Goal: Ask a question: Seek information or help from site administrators or community

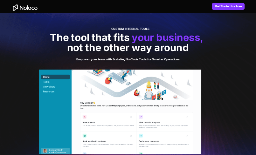
click at [219, 97] on div at bounding box center [128, 100] width 256 height 175
click at [25, 4] on img at bounding box center [24, 7] width 27 height 11
click at [26, 9] on img at bounding box center [24, 7] width 27 height 11
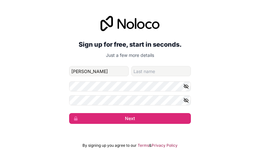
type input "[PERSON_NAME]"
click at [162, 70] on input "family-name" at bounding box center [161, 71] width 60 height 10
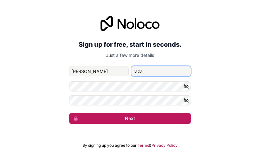
type input "raza"
click at [129, 121] on button "Next" at bounding box center [130, 118] width 122 height 11
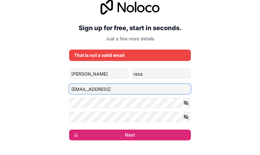
click at [122, 88] on input "[EMAIL_ADDRESS]" at bounding box center [130, 89] width 122 height 10
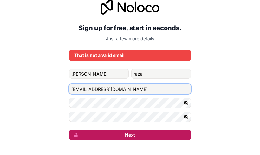
type input "[EMAIL_ADDRESS][DOMAIN_NAME]"
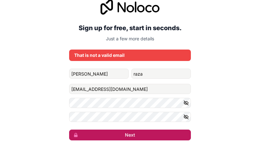
click at [138, 138] on button "Next" at bounding box center [130, 135] width 122 height 11
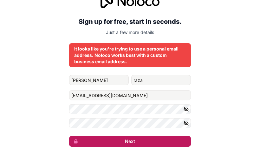
click at [121, 140] on button "Next" at bounding box center [130, 141] width 122 height 11
click at [140, 138] on button "Next" at bounding box center [130, 141] width 122 height 11
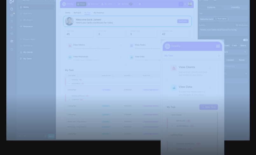
scroll to position [222, 0]
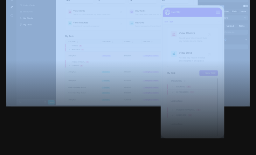
drag, startPoint x: 5, startPoint y: 21, endPoint x: 169, endPoint y: 57, distance: 167.7
copy div "Solutions Use Cases Business Types Project Management Keep track of customers, …"
click at [160, 71] on div at bounding box center [128, 107] width 256 height 94
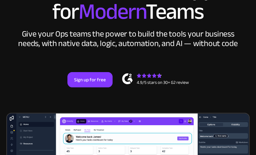
scroll to position [32, 0]
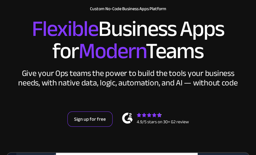
click at [96, 120] on link "Sign up for free" at bounding box center [89, 118] width 45 height 15
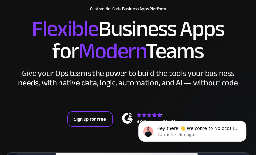
scroll to position [0, 0]
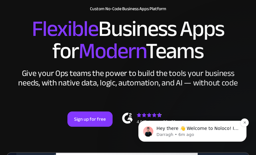
click at [192, 132] on p "Darragh • 6m ago" at bounding box center [197, 135] width 82 height 6
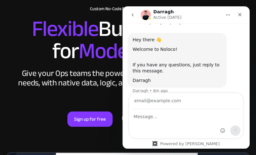
scroll to position [24, 0]
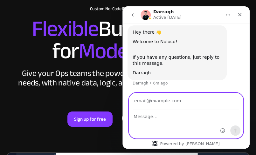
click at [153, 116] on textarea "Message…" at bounding box center [186, 115] width 114 height 11
type textarea "yes how to work here"
click at [182, 104] on input "Your email" at bounding box center [186, 101] width 106 height 16
type input "[EMAIL_ADDRESS][DOMAIN_NAME]"
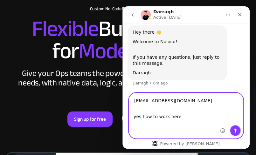
click at [232, 127] on button "Send a message…" at bounding box center [235, 130] width 10 height 10
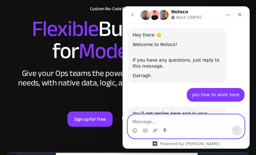
scroll to position [80, 0]
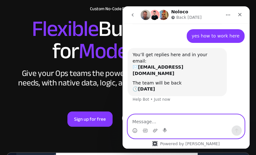
click at [178, 125] on textarea "Message…" at bounding box center [186, 120] width 116 height 11
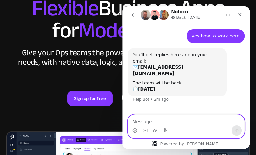
scroll to position [64, 0]
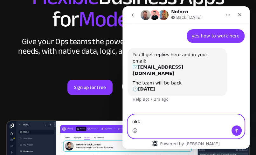
type textarea "okkk"
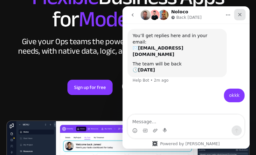
click at [239, 17] on icon "Close" at bounding box center [239, 14] width 5 height 5
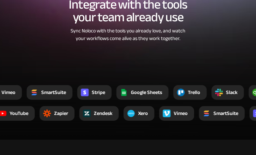
scroll to position [1120, 0]
